Goal: Navigation & Orientation: Understand site structure

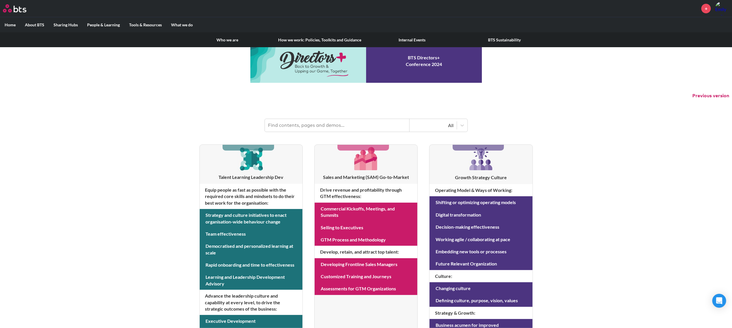
click at [227, 41] on link "Who we are" at bounding box center [228, 39] width 92 height 15
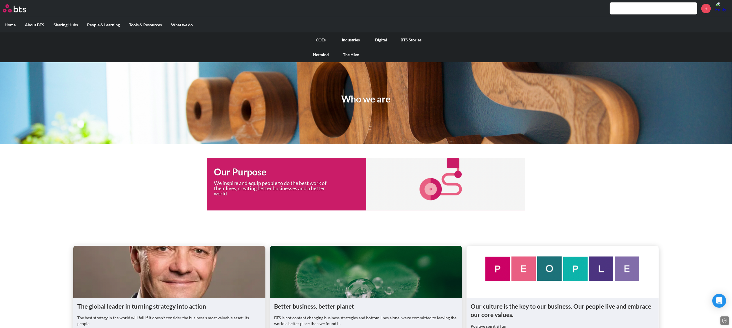
click at [321, 41] on link "COEs" at bounding box center [321, 39] width 30 height 15
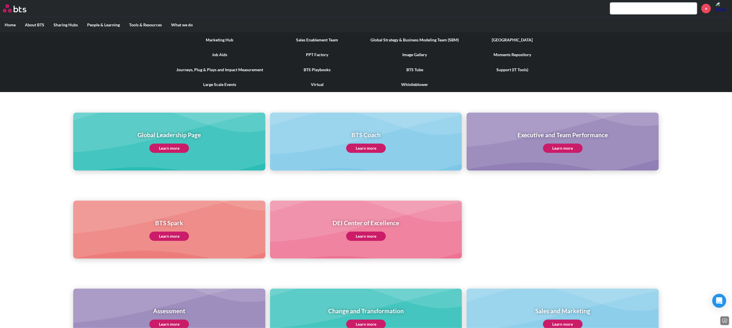
click at [226, 39] on link "Marketing Hub" at bounding box center [220, 39] width 98 height 15
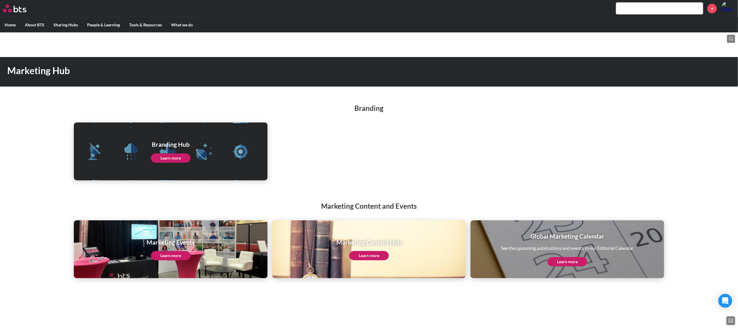
click at [18, 23] on label "Home" at bounding box center [10, 24] width 20 height 15
click at [0, 0] on input "Home" at bounding box center [0, 0] width 0 height 0
